Goal: Navigation & Orientation: Find specific page/section

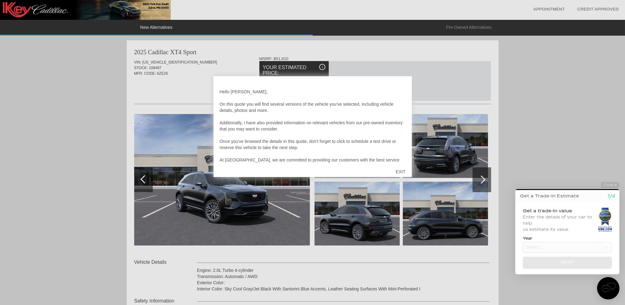
click at [404, 170] on div "EXIT" at bounding box center [401, 171] width 22 height 19
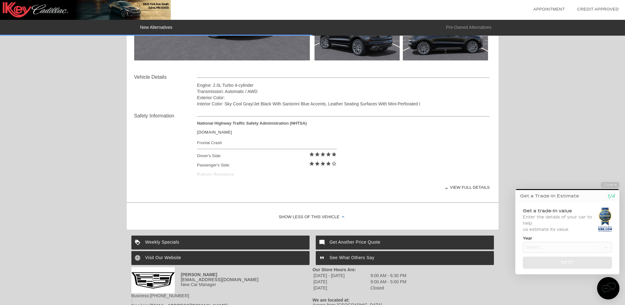
scroll to position [186, 0]
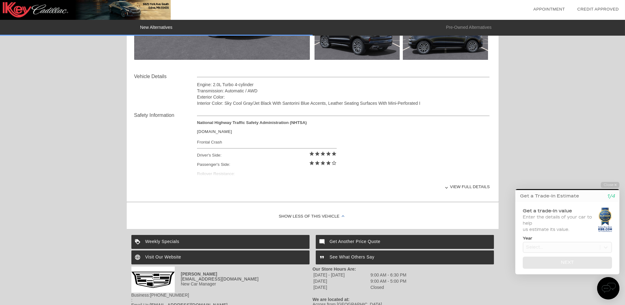
click at [449, 189] on div "View full details" at bounding box center [343, 186] width 293 height 15
click at [464, 185] on div "View less details" at bounding box center [343, 186] width 293 height 15
click at [448, 187] on div at bounding box center [446, 187] width 2 height 2
click at [447, 187] on div at bounding box center [446, 187] width 2 height 2
click at [448, 187] on div at bounding box center [446, 187] width 2 height 2
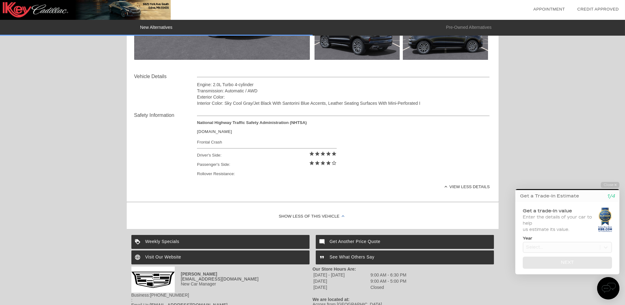
click at [460, 186] on div "View less details" at bounding box center [343, 186] width 293 height 15
click at [460, 186] on div "View full details" at bounding box center [343, 186] width 293 height 15
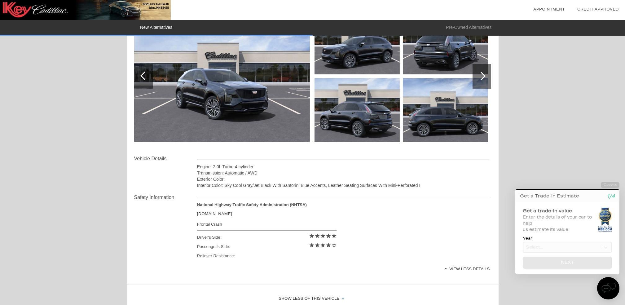
scroll to position [66, 0]
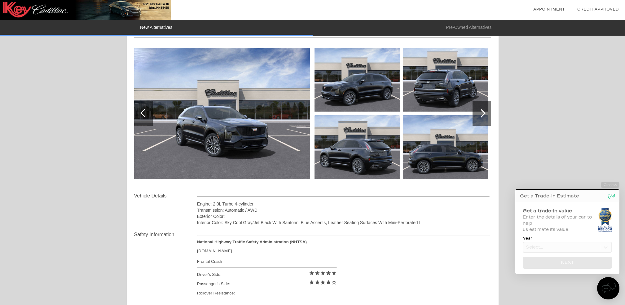
click at [254, 143] on img at bounding box center [222, 113] width 176 height 131
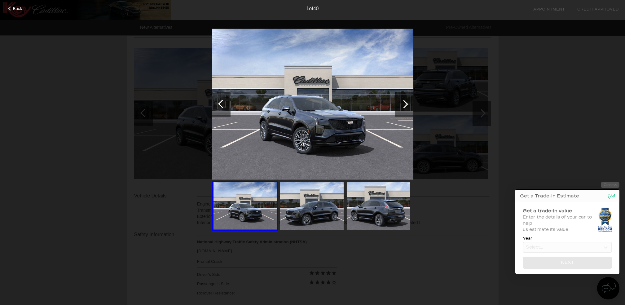
click at [407, 103] on div at bounding box center [404, 104] width 8 height 8
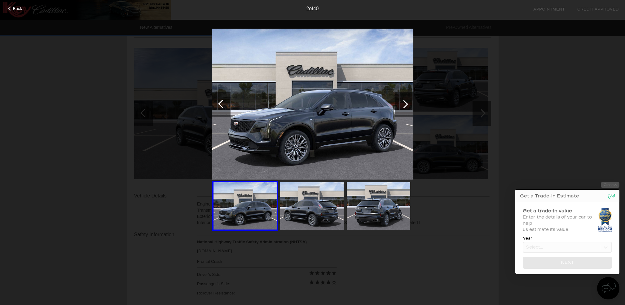
click at [407, 103] on div at bounding box center [404, 104] width 8 height 8
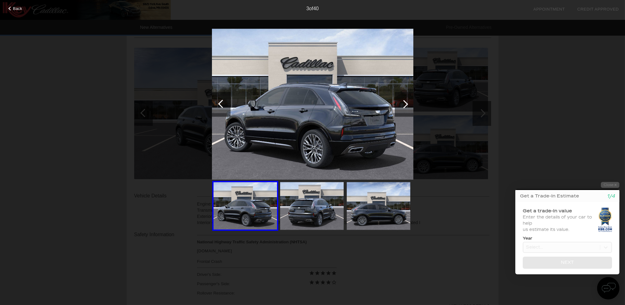
click at [407, 103] on div at bounding box center [404, 104] width 8 height 8
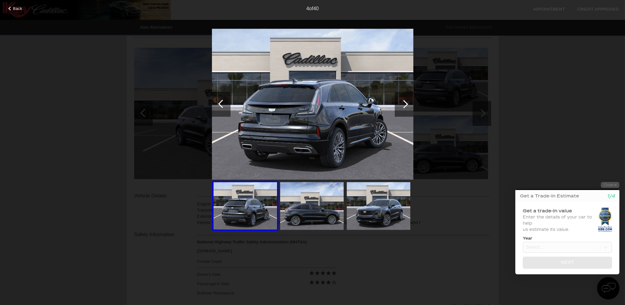
click at [407, 103] on div at bounding box center [404, 104] width 8 height 8
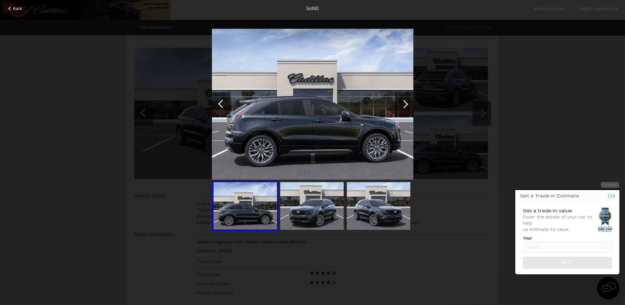
click at [405, 105] on div at bounding box center [404, 104] width 8 height 8
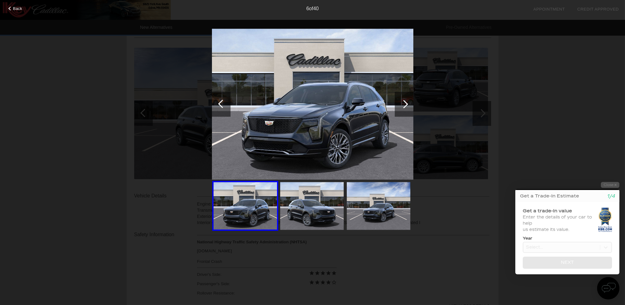
click at [405, 105] on div at bounding box center [404, 104] width 8 height 8
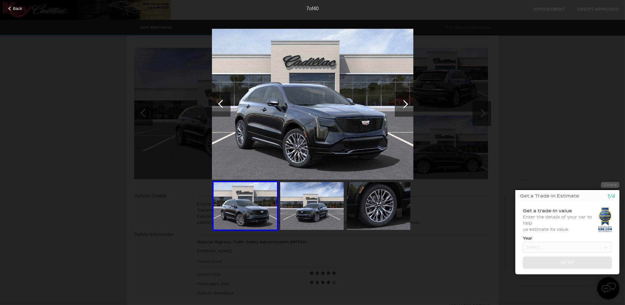
click at [405, 105] on div at bounding box center [404, 104] width 8 height 8
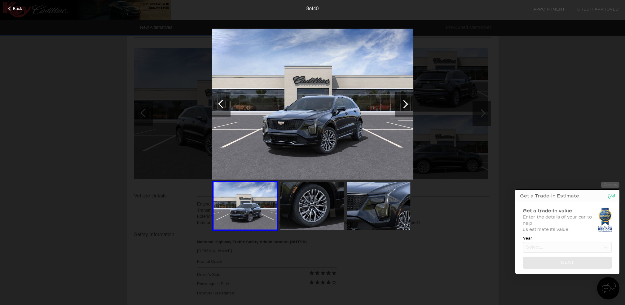
click at [405, 105] on div at bounding box center [404, 104] width 8 height 8
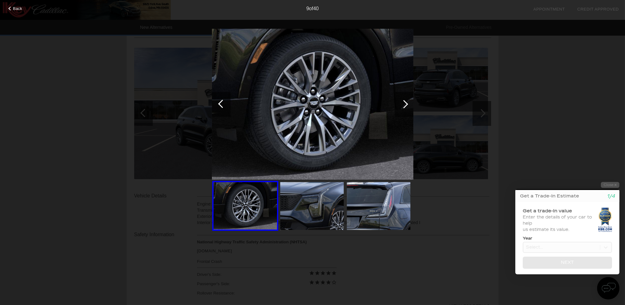
click at [405, 105] on div at bounding box center [404, 104] width 8 height 8
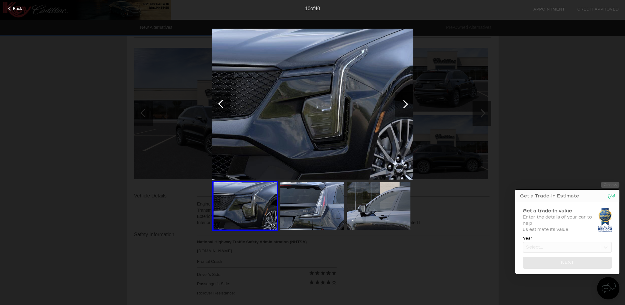
click at [405, 105] on div at bounding box center [404, 104] width 8 height 8
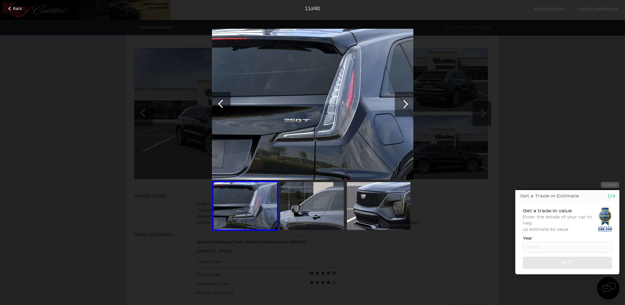
click at [405, 105] on div at bounding box center [404, 104] width 8 height 8
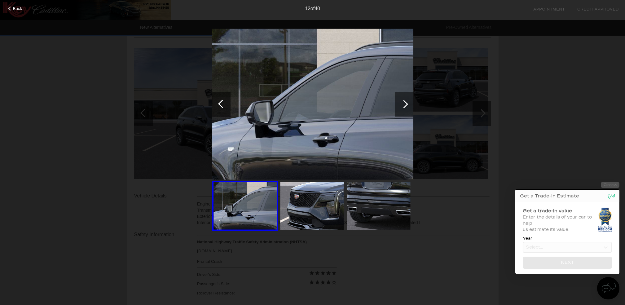
click at [405, 105] on div at bounding box center [404, 104] width 8 height 8
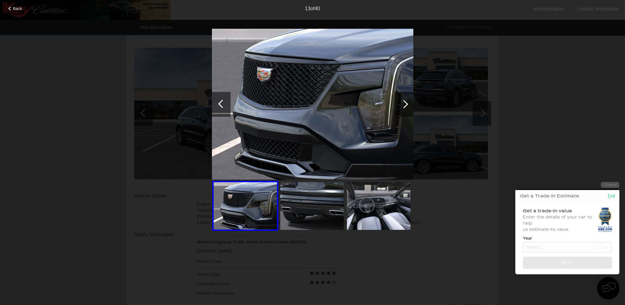
click at [405, 105] on div at bounding box center [404, 104] width 8 height 8
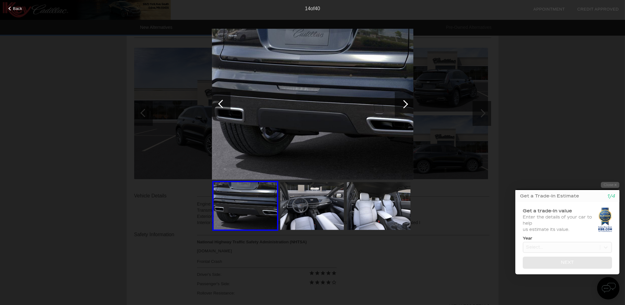
click at [405, 105] on div at bounding box center [404, 104] width 8 height 8
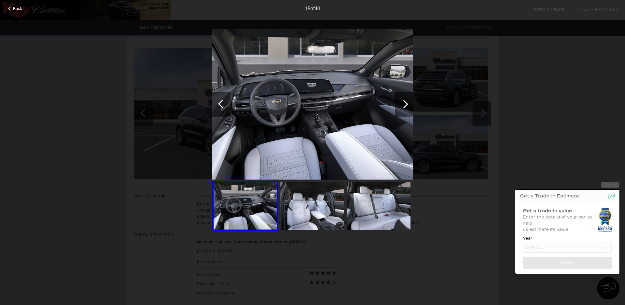
click at [405, 105] on div at bounding box center [404, 104] width 8 height 8
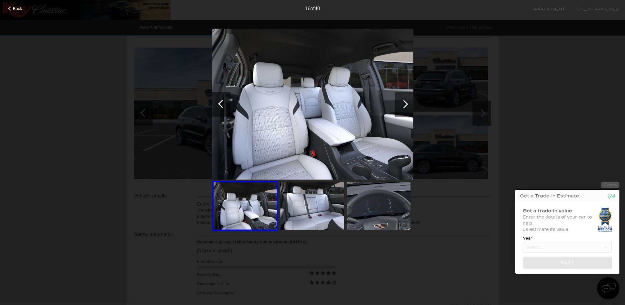
click at [405, 105] on div at bounding box center [404, 104] width 8 height 8
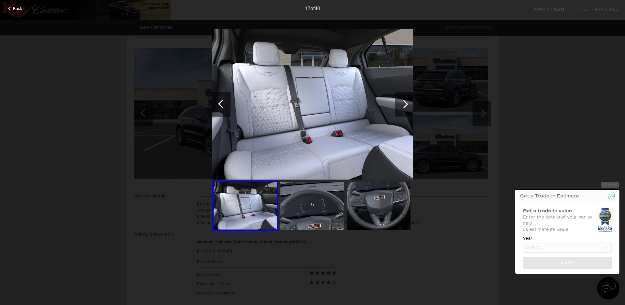
click at [405, 105] on div at bounding box center [404, 104] width 8 height 8
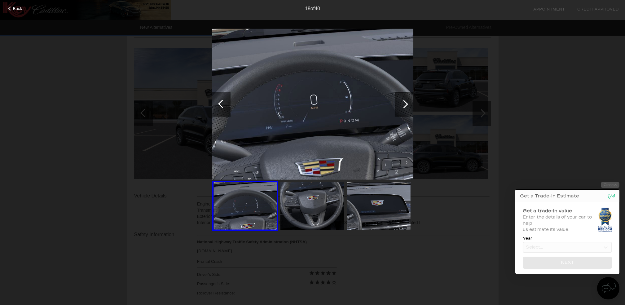
click at [405, 105] on div at bounding box center [404, 104] width 8 height 8
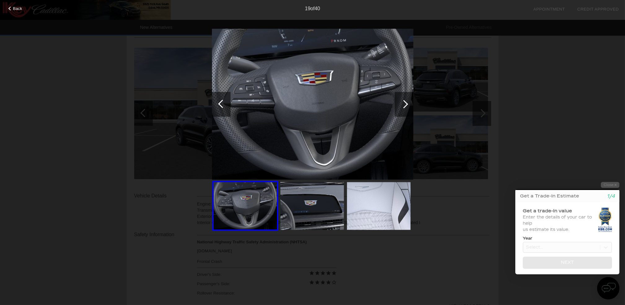
click at [405, 105] on div at bounding box center [404, 104] width 8 height 8
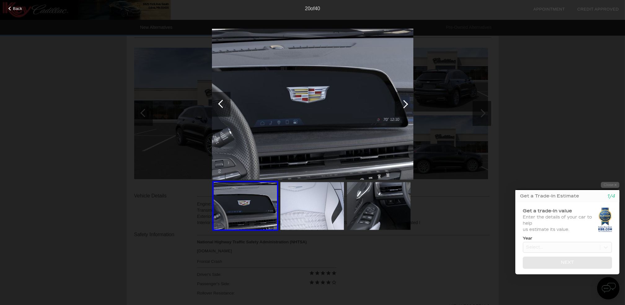
click at [405, 105] on div at bounding box center [404, 104] width 8 height 8
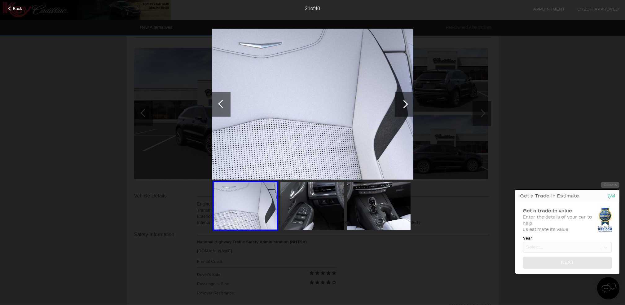
click at [405, 105] on div at bounding box center [404, 104] width 8 height 8
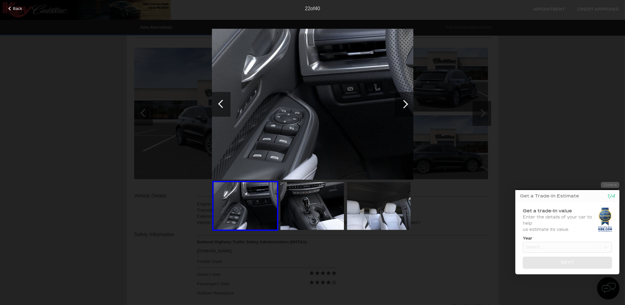
click at [405, 105] on div at bounding box center [404, 104] width 8 height 8
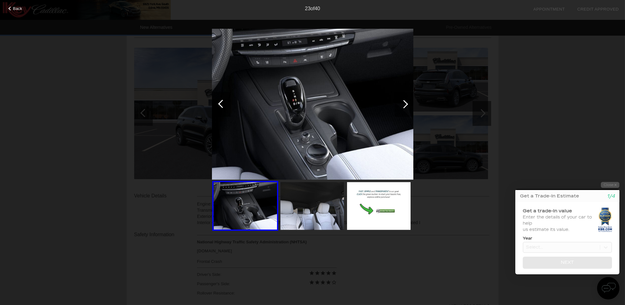
click at [405, 105] on div at bounding box center [404, 104] width 8 height 8
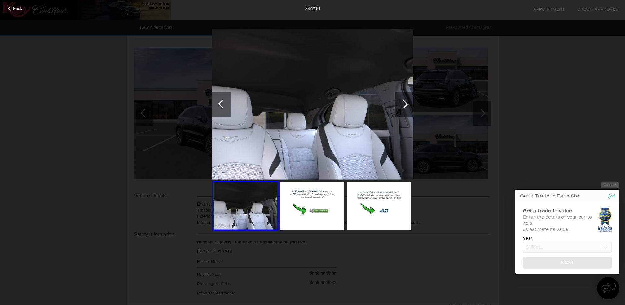
click at [405, 105] on div at bounding box center [404, 104] width 8 height 8
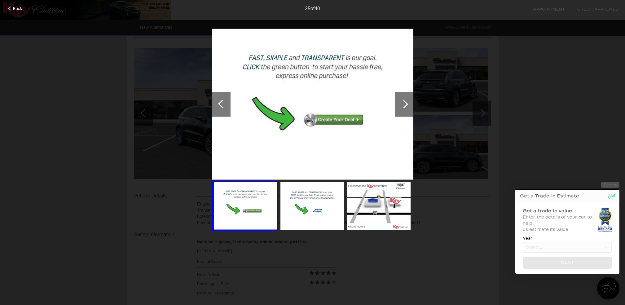
click at [405, 105] on div at bounding box center [404, 104] width 8 height 8
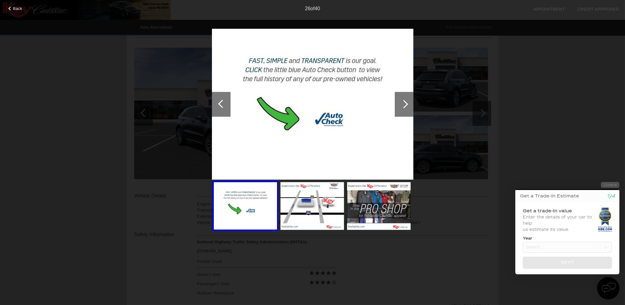
click at [405, 105] on div at bounding box center [404, 104] width 8 height 8
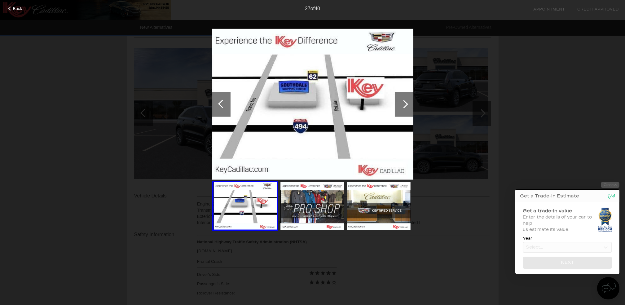
click at [405, 105] on div at bounding box center [404, 104] width 8 height 8
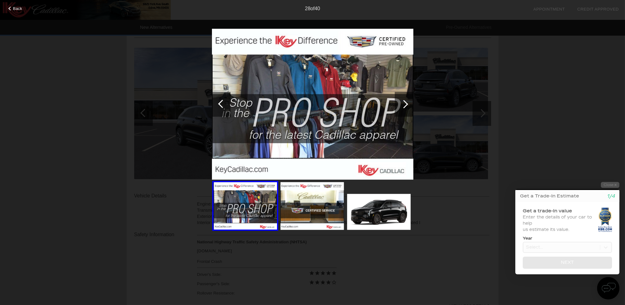
click at [405, 105] on div at bounding box center [404, 104] width 8 height 8
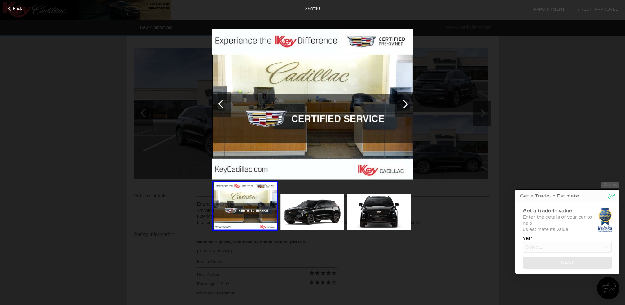
click at [405, 105] on div at bounding box center [404, 104] width 8 height 8
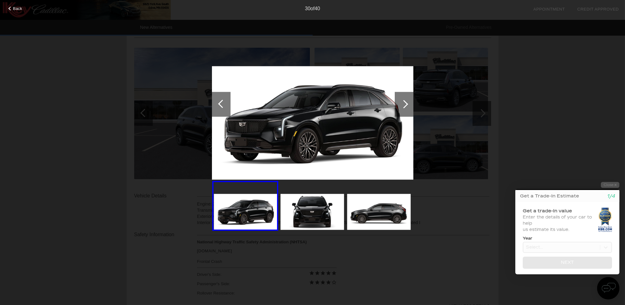
click at [405, 105] on div at bounding box center [404, 104] width 8 height 8
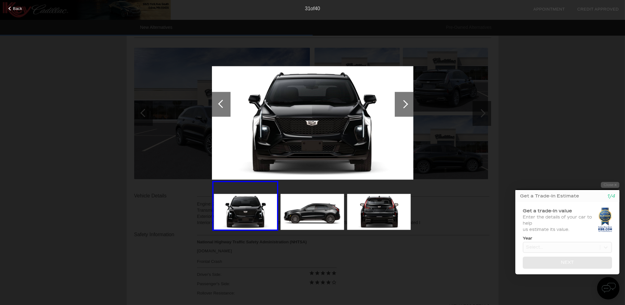
click at [405, 105] on div at bounding box center [404, 104] width 8 height 8
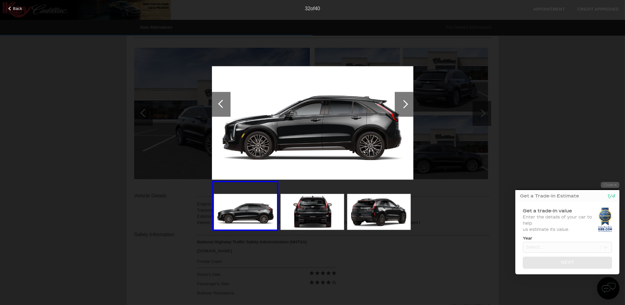
click at [405, 105] on div at bounding box center [404, 104] width 8 height 8
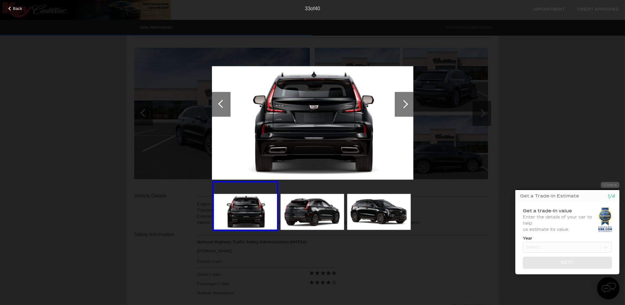
click at [405, 105] on div at bounding box center [404, 104] width 8 height 8
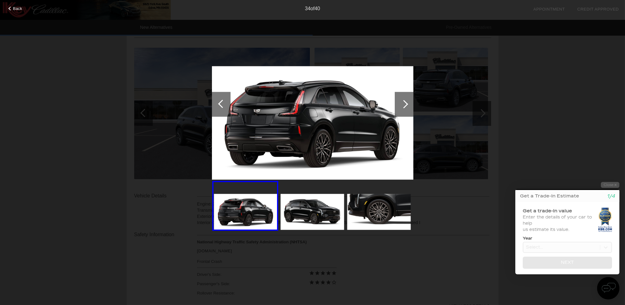
click at [405, 105] on div at bounding box center [404, 104] width 8 height 8
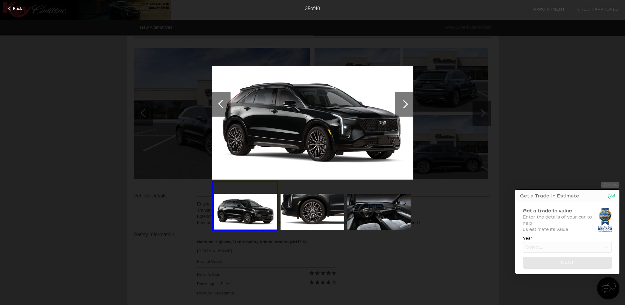
click at [405, 105] on div at bounding box center [404, 104] width 8 height 8
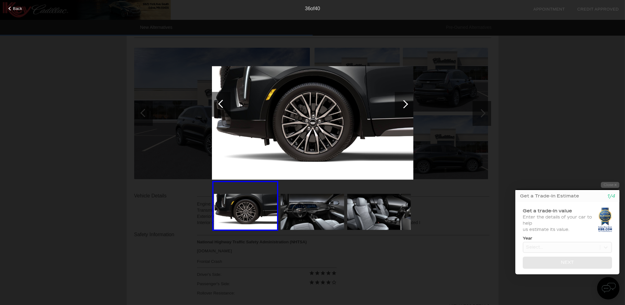
click at [405, 105] on div at bounding box center [404, 104] width 8 height 8
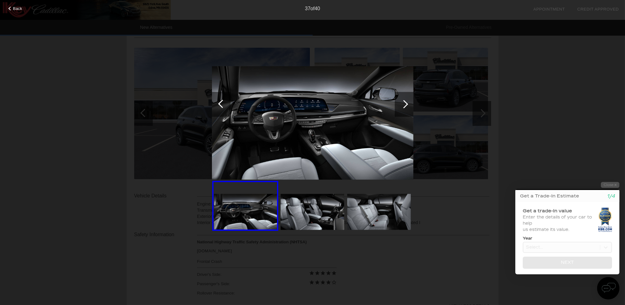
click at [405, 105] on div at bounding box center [404, 104] width 8 height 8
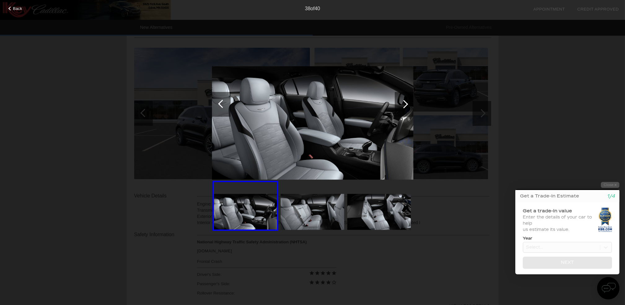
click at [405, 105] on div at bounding box center [404, 104] width 8 height 8
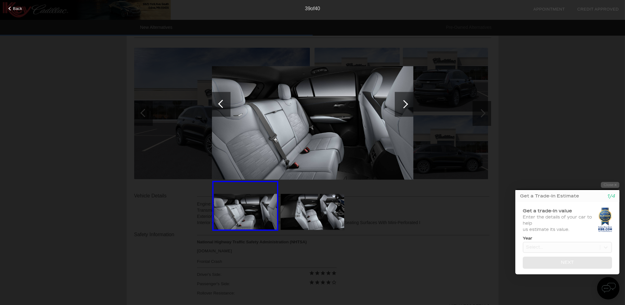
click at [405, 105] on div at bounding box center [404, 104] width 8 height 8
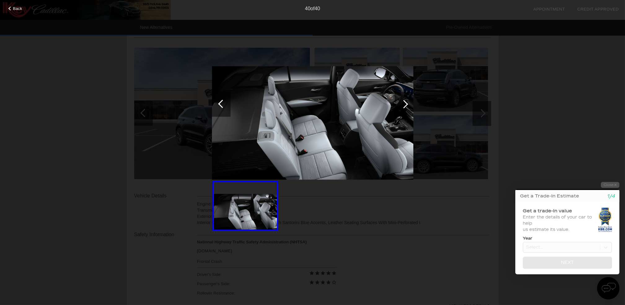
click at [405, 105] on div at bounding box center [404, 104] width 8 height 8
click at [11, 10] on div at bounding box center [10, 9] width 4 height 4
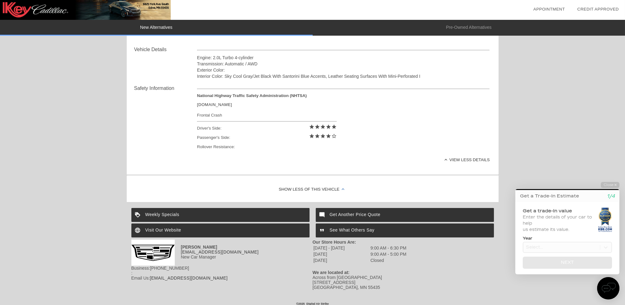
scroll to position [215, 0]
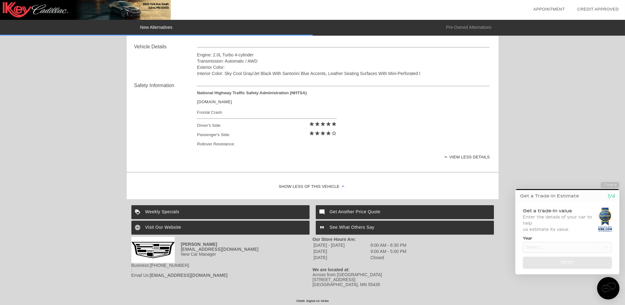
click at [170, 212] on div "Weekly Specials" at bounding box center [220, 212] width 178 height 14
